Goal: Navigation & Orientation: Find specific page/section

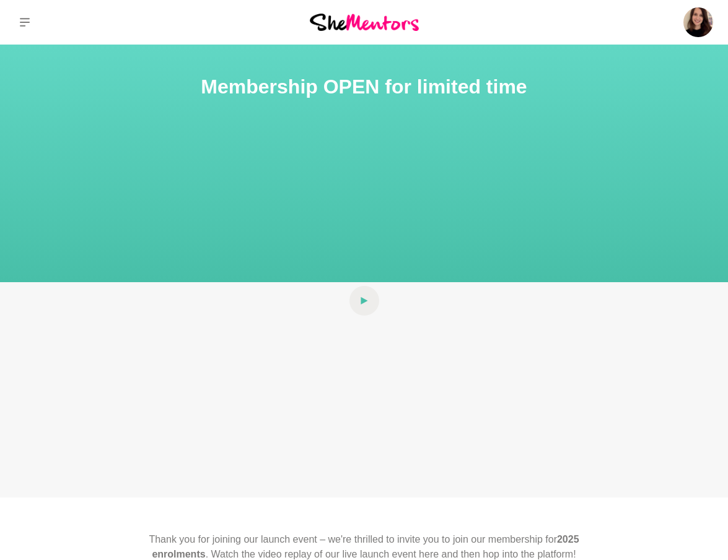
scroll to position [1250, 0]
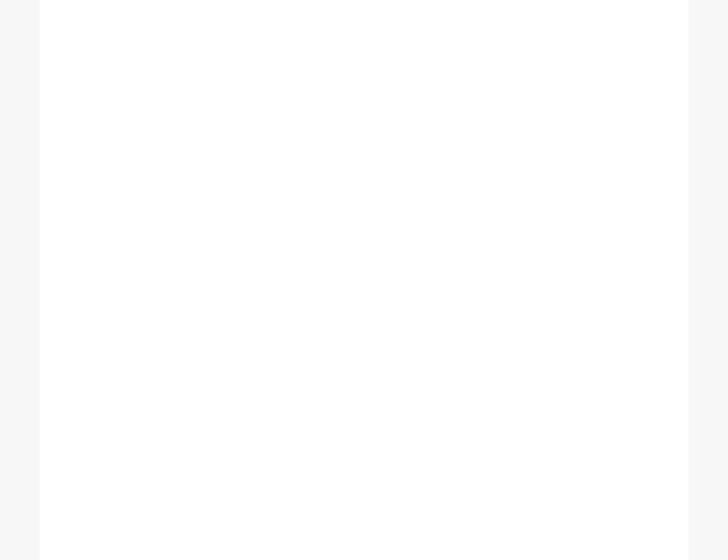
scroll to position [544, 0]
